Goal: Task Accomplishment & Management: Manage account settings

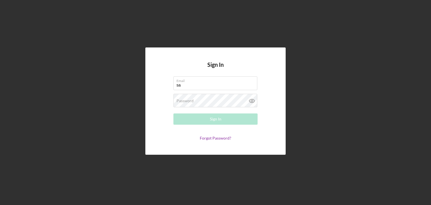
type input "[PERSON_NAME][EMAIL_ADDRESS][DOMAIN_NAME]"
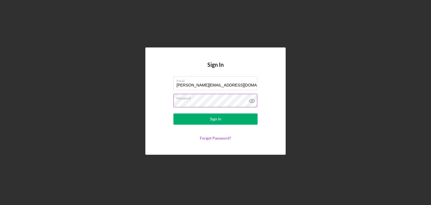
click at [173, 113] on button "Sign In" at bounding box center [215, 118] width 84 height 11
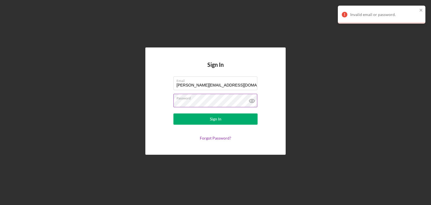
click at [255, 99] on icon at bounding box center [252, 101] width 14 height 14
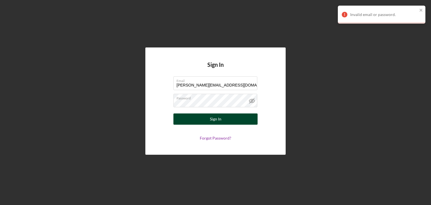
click at [220, 121] on div "Sign In" at bounding box center [216, 118] width 12 height 11
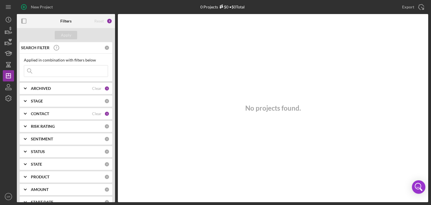
click at [47, 90] on b "ARCHIVED" at bounding box center [41, 88] width 20 height 4
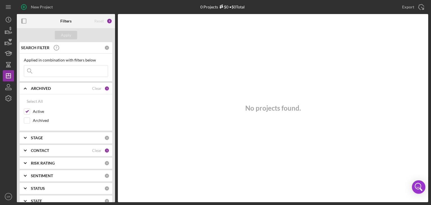
click at [47, 91] on div "ARCHIVED Clear 1" at bounding box center [70, 88] width 79 height 11
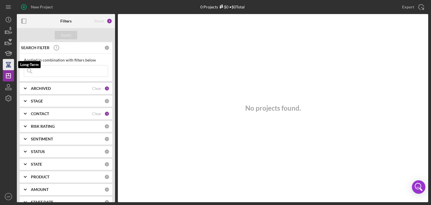
click at [11, 66] on icon "button" at bounding box center [8, 65] width 14 height 14
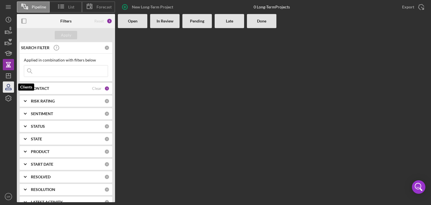
click at [8, 88] on icon "button" at bounding box center [8, 87] width 14 height 14
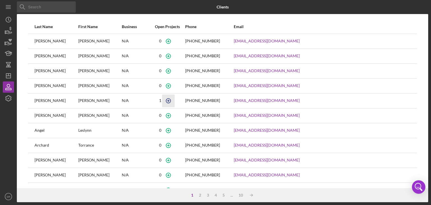
click at [170, 101] on icon "button" at bounding box center [168, 100] width 3 height 3
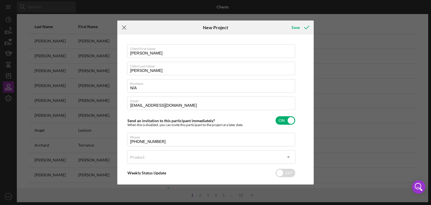
click at [125, 28] on icon "Icon/Menu Close" at bounding box center [124, 27] width 14 height 14
